Goal: Information Seeking & Learning: Check status

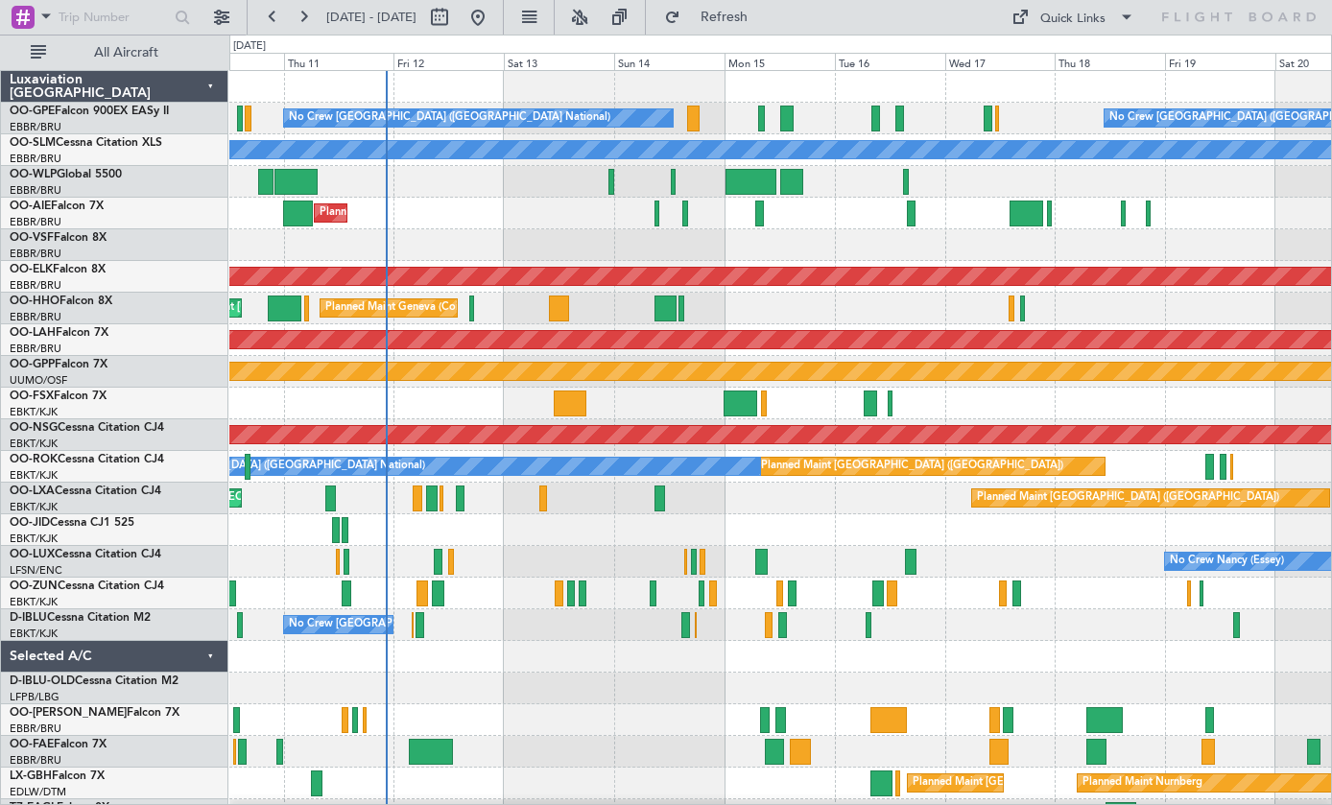
click at [741, 404] on div at bounding box center [741, 404] width 35 height 26
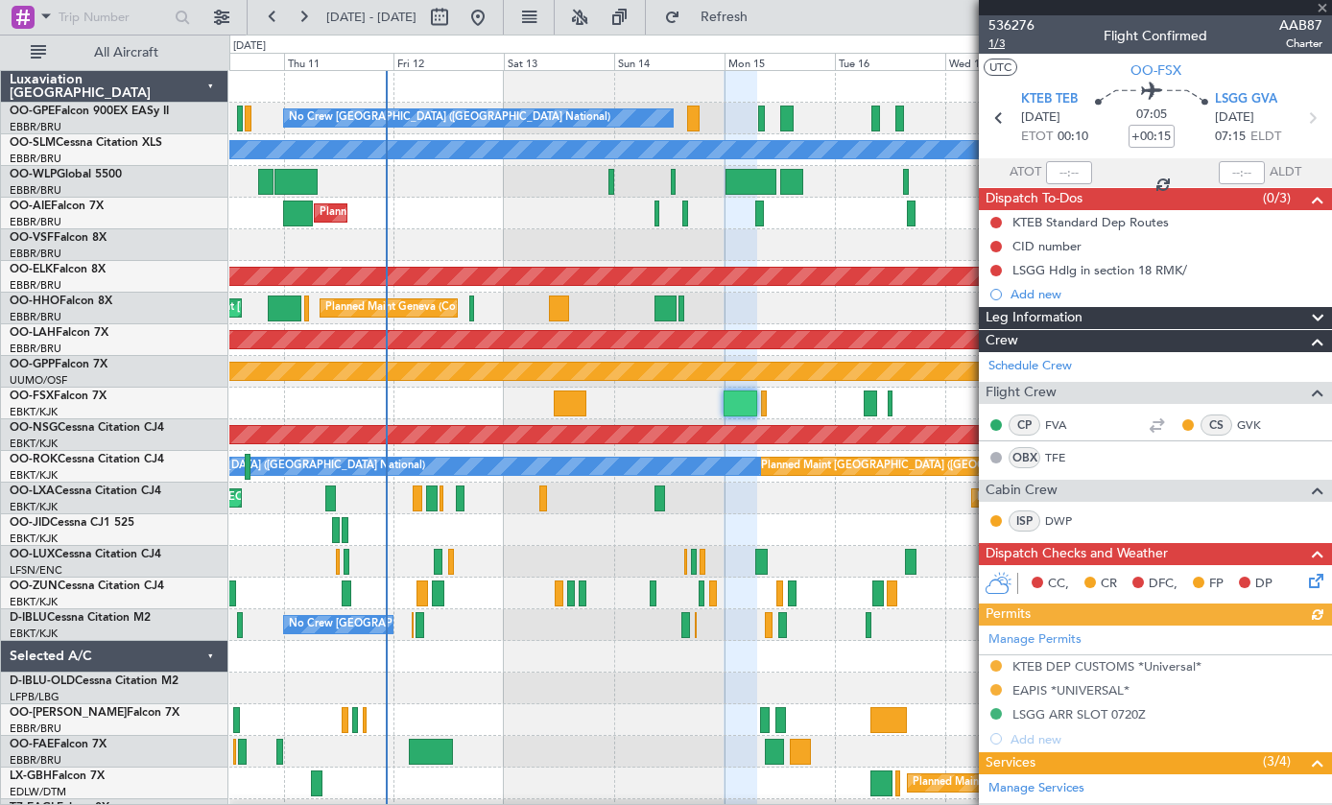
click at [999, 50] on span "1/3" at bounding box center [1012, 44] width 46 height 16
click at [1012, 66] on div "Leg Number" at bounding box center [1011, 77] width 68 height 24
click at [1007, 72] on div "Leg Number" at bounding box center [1011, 77] width 68 height 24
click at [1316, 16] on span "AAB87" at bounding box center [1301, 25] width 43 height 20
click at [1007, 67] on button "UTC" at bounding box center [1001, 67] width 34 height 17
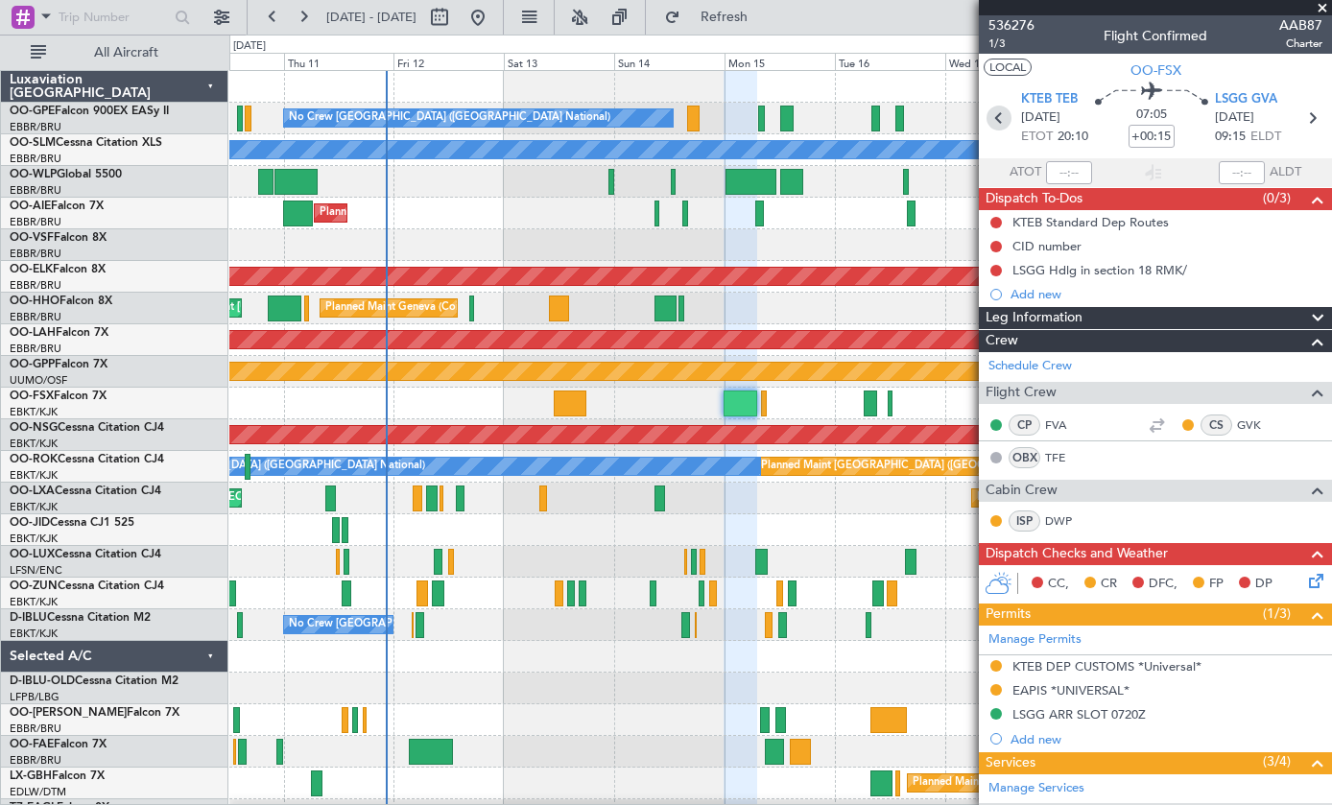
click at [1004, 120] on icon at bounding box center [999, 118] width 25 height 25
type input "0"
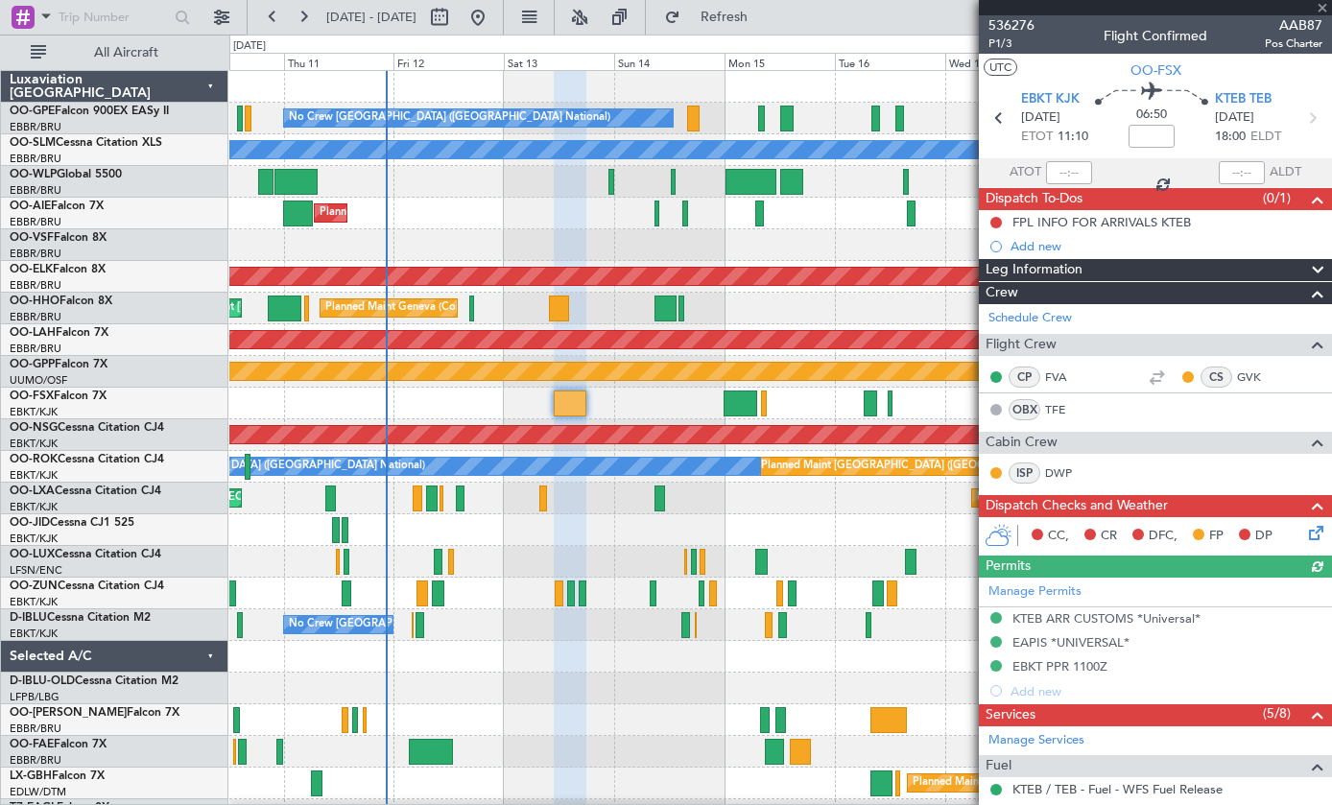
click at [1012, 73] on button "UTC" at bounding box center [1001, 67] width 34 height 17
